Goal: Find specific page/section: Find specific page/section

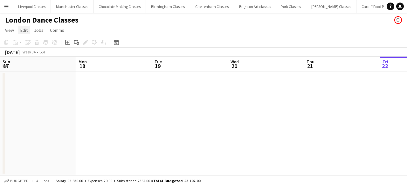
scroll to position [0, 152]
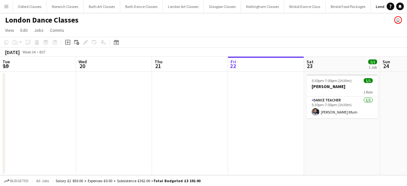
click at [7, 7] on app-icon "Menu" at bounding box center [6, 6] width 5 height 5
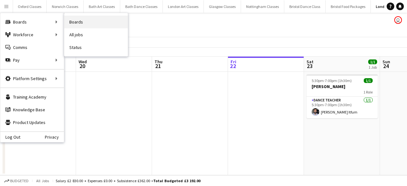
click at [68, 18] on link "Boards" at bounding box center [96, 22] width 64 height 13
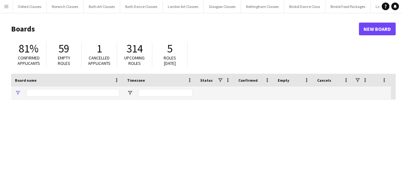
type input "*****"
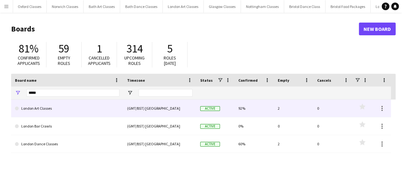
click at [46, 104] on link "London Art Classes" at bounding box center [67, 109] width 105 height 18
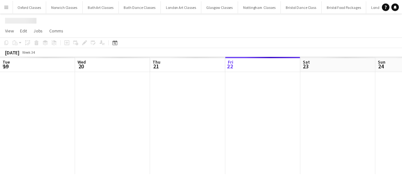
scroll to position [0, 152]
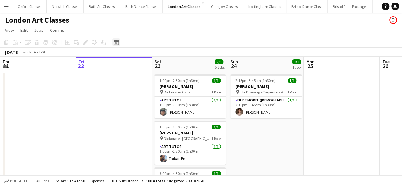
click at [115, 39] on div "Date picker" at bounding box center [117, 42] width 8 height 8
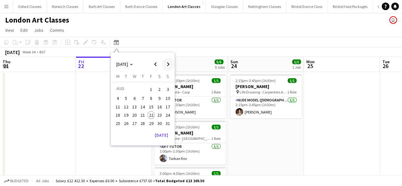
click at [166, 65] on span "Next month" at bounding box center [168, 64] width 13 height 13
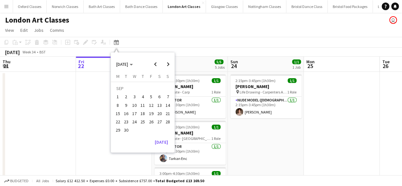
click at [160, 105] on span "13" at bounding box center [160, 105] width 8 height 8
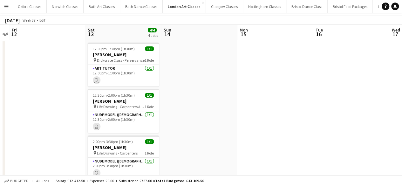
scroll to position [0, 0]
